Goal: Information Seeking & Learning: Compare options

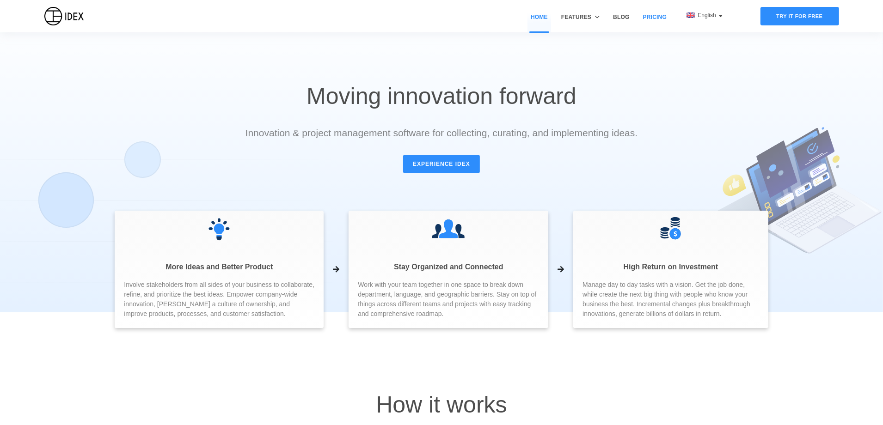
click at [654, 19] on link "Pricing" at bounding box center [655, 22] width 30 height 19
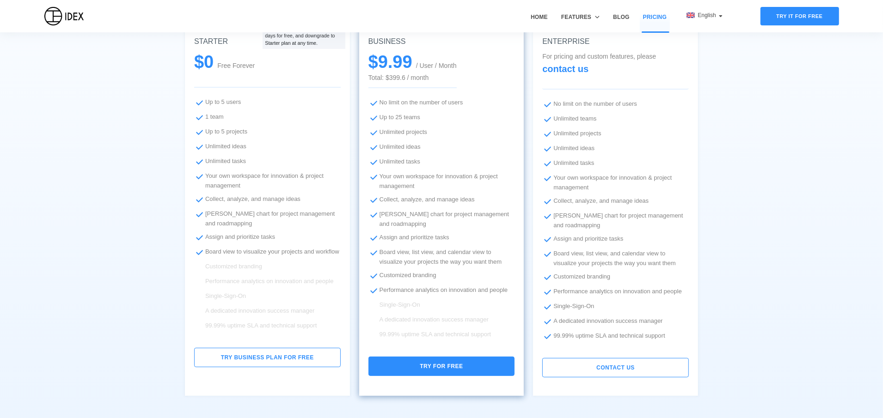
scroll to position [139, 0]
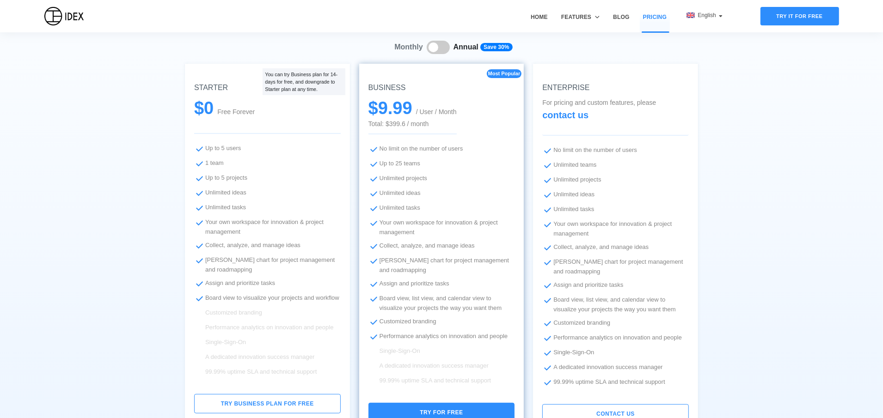
click at [425, 148] on li "No limit on the number of users" at bounding box center [441, 149] width 147 height 11
click at [229, 145] on li "Up to 5 users" at bounding box center [267, 148] width 147 height 11
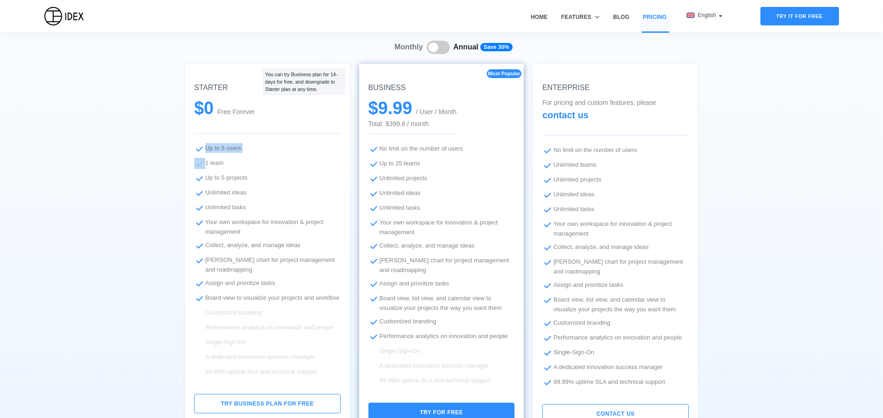
click at [229, 145] on li "Up to 5 users" at bounding box center [267, 148] width 147 height 11
click at [224, 163] on li "1 team" at bounding box center [267, 163] width 147 height 11
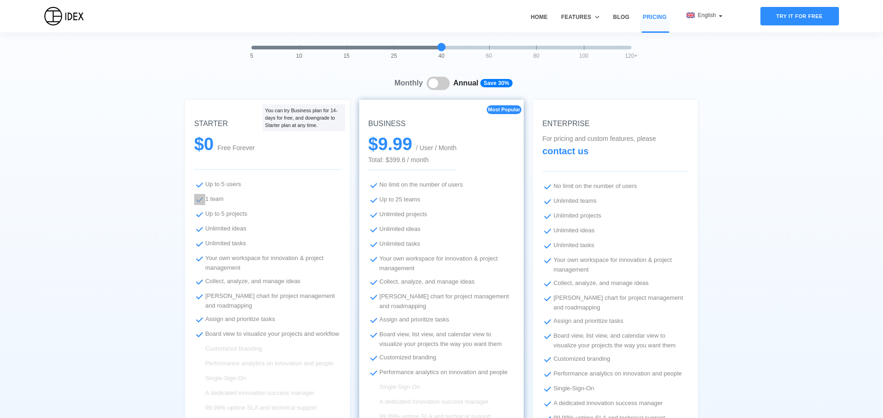
scroll to position [92, 0]
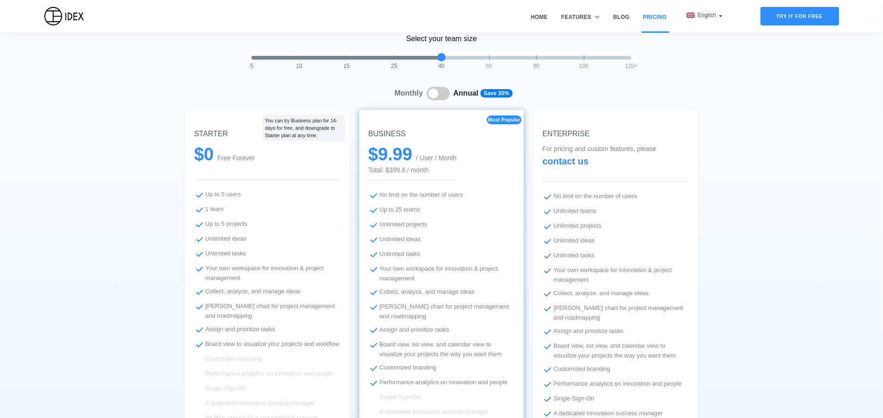
click at [403, 208] on li "Up to 25 teams" at bounding box center [441, 210] width 147 height 11
click at [214, 208] on li "1 team" at bounding box center [267, 209] width 147 height 11
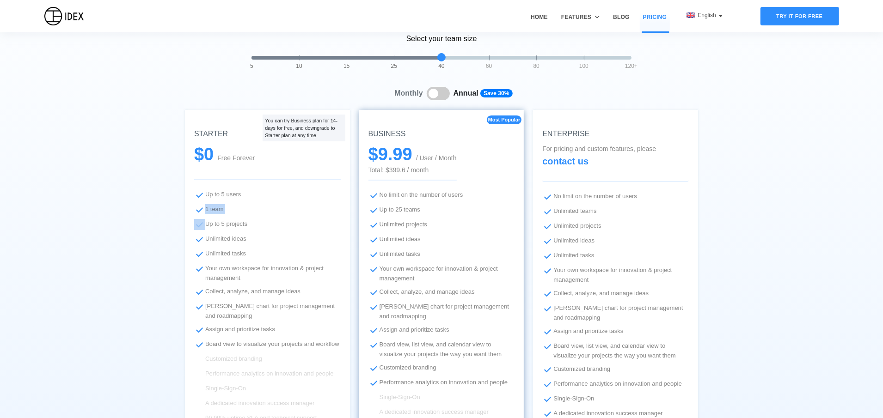
click at [214, 208] on li "1 team" at bounding box center [267, 209] width 147 height 11
click at [224, 226] on li "Up to 5 projects" at bounding box center [267, 224] width 147 height 11
click at [414, 208] on li "Up to 25 teams" at bounding box center [441, 210] width 147 height 11
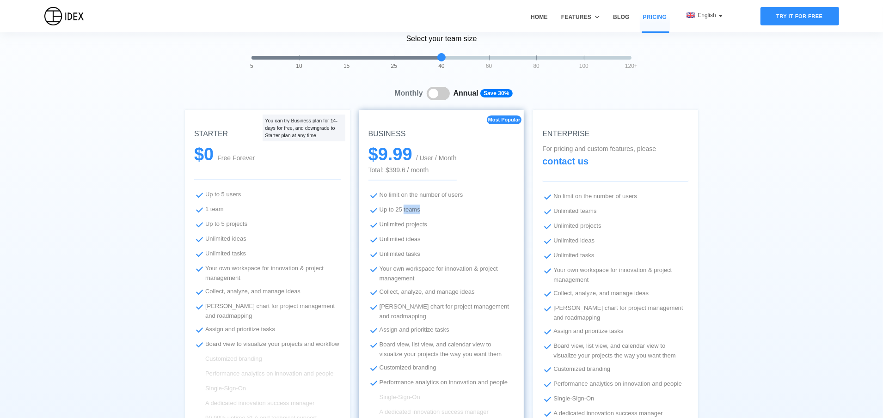
click at [414, 208] on li "Up to 25 teams" at bounding box center [441, 210] width 147 height 11
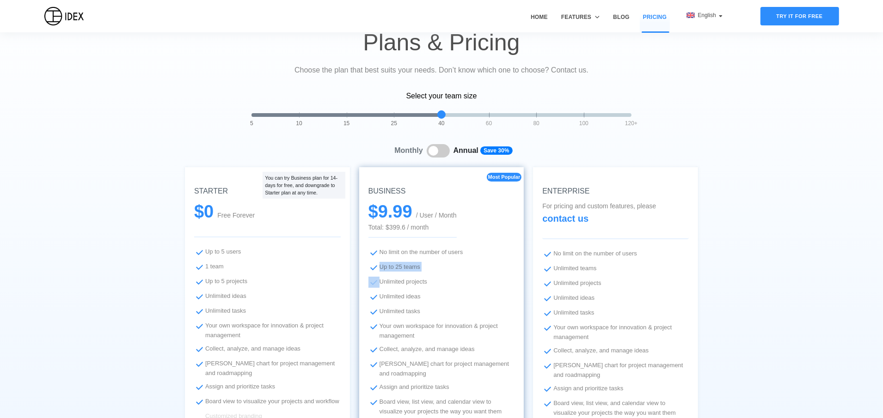
scroll to position [46, 0]
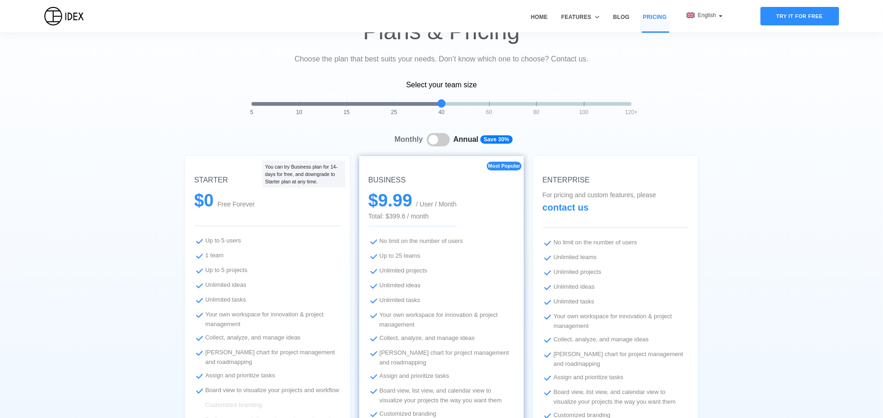
click at [387, 181] on h5 "BUSINESS" at bounding box center [441, 180] width 147 height 11
copy h5 "BUSINESS"
click at [559, 182] on h5 "ENTERPRISE" at bounding box center [615, 180] width 147 height 11
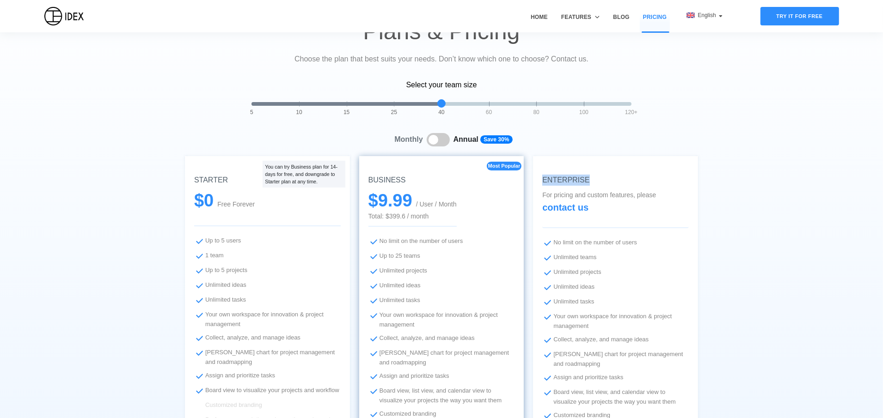
copy h5 "ENTERPRISE"
